Goal: Navigation & Orientation: Find specific page/section

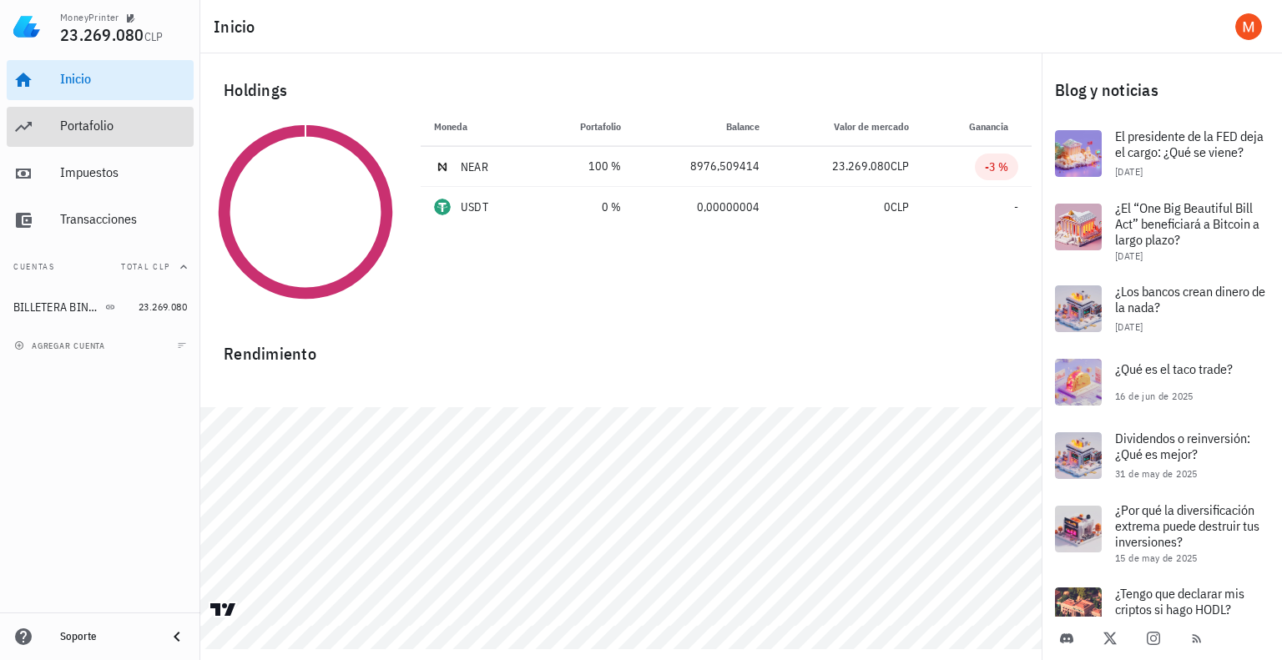
click at [99, 129] on div "Portafolio" at bounding box center [123, 126] width 127 height 16
